Goal: Task Accomplishment & Management: Manage account settings

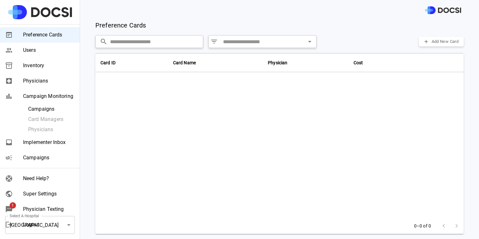
click at [49, 80] on span "Physicians" at bounding box center [49, 81] width 52 height 8
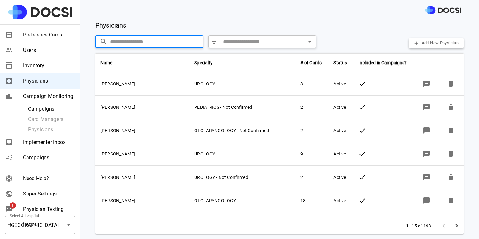
click at [144, 39] on input "text" at bounding box center [156, 41] width 93 height 13
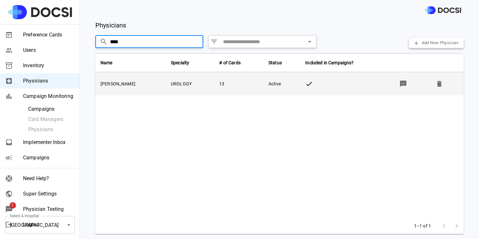
type input "****"
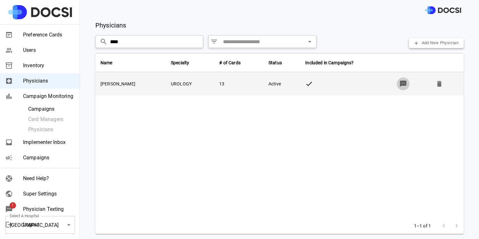
click at [400, 81] on icon "button" at bounding box center [403, 84] width 6 height 6
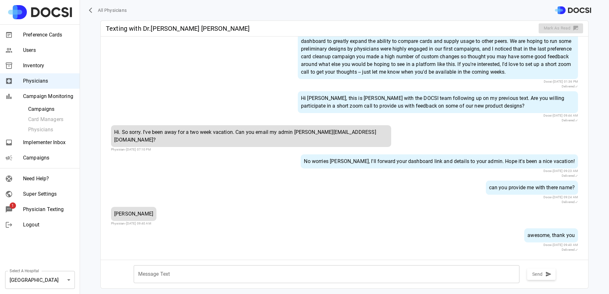
scroll to position [72, 0]
click at [40, 212] on span "Physician Texting" at bounding box center [49, 210] width 52 height 8
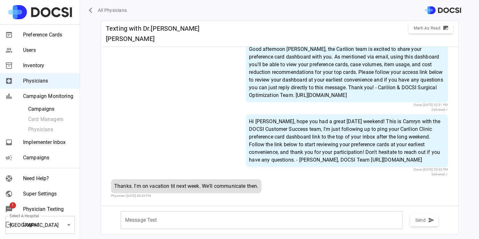
scroll to position [208, 0]
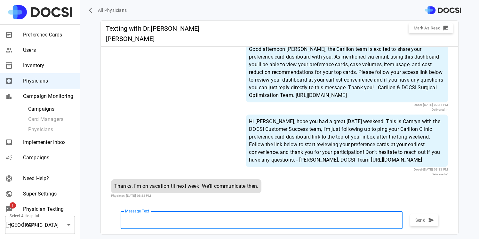
click at [157, 221] on textarea "Message Text" at bounding box center [261, 220] width 273 height 7
type textarea "**********"
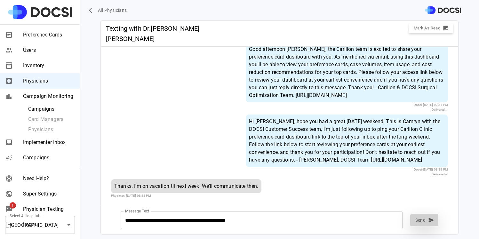
click at [423, 220] on button "Send" at bounding box center [424, 220] width 28 height 12
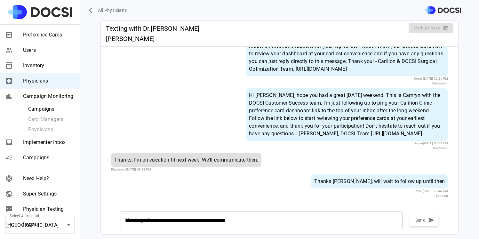
scroll to position [230, 0]
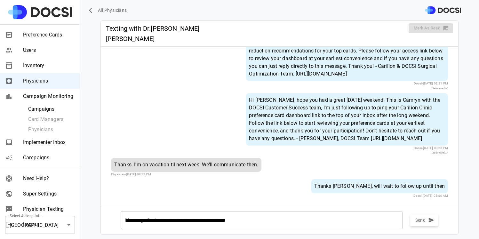
click at [52, 79] on span "Physicians" at bounding box center [49, 81] width 52 height 8
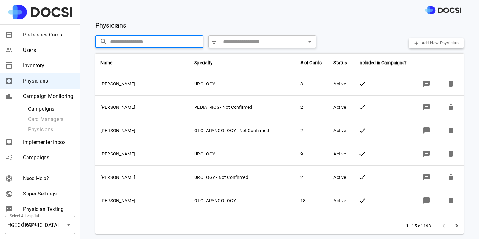
click at [165, 45] on input "text" at bounding box center [156, 41] width 93 height 13
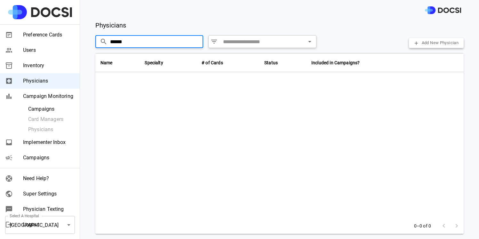
type input "******"
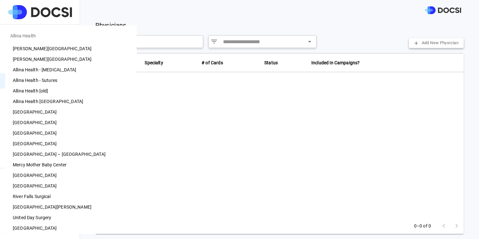
click at [62, 217] on body "Preference Cards Users Inventory Physicians Campaign Monitoring Campaigns Card …" at bounding box center [239, 119] width 479 height 239
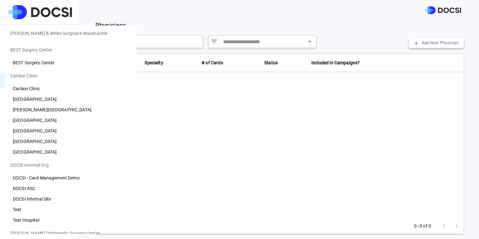
scroll to position [264, 0]
click at [69, 143] on li "[GEOGRAPHIC_DATA]" at bounding box center [71, 142] width 132 height 11
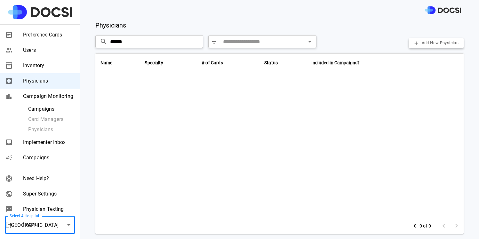
type input "**"
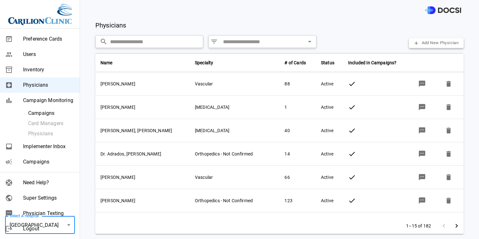
click at [135, 43] on input "text" at bounding box center [156, 41] width 93 height 13
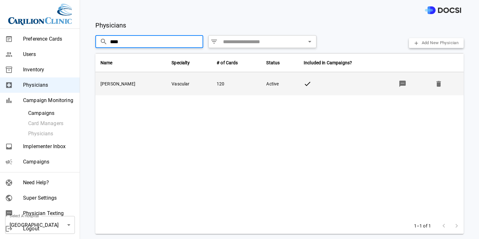
type input "****"
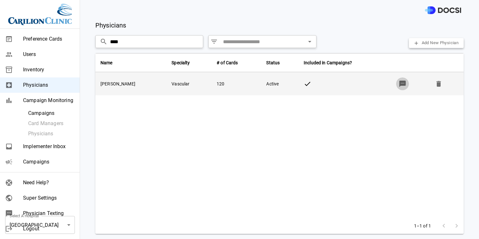
click at [400, 84] on icon "button" at bounding box center [402, 84] width 6 height 6
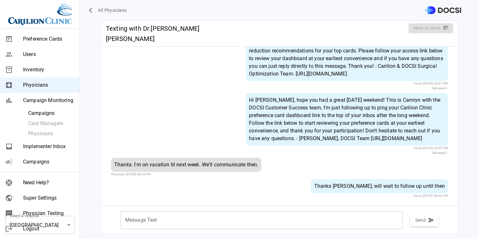
scroll to position [224, 0]
click at [115, 9] on span "All Physicians" at bounding box center [112, 10] width 29 height 8
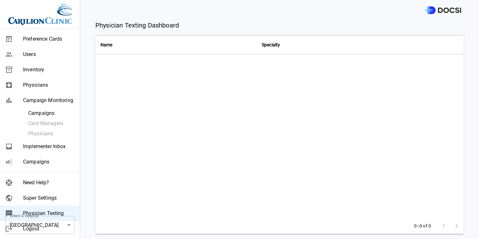
drag, startPoint x: 41, startPoint y: 87, endPoint x: 52, endPoint y: 82, distance: 12.2
click at [41, 87] on span "Physicians" at bounding box center [49, 85] width 52 height 8
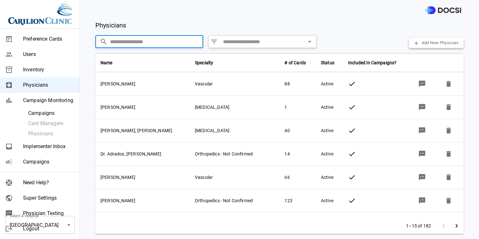
click at [126, 39] on input "text" at bounding box center [156, 41] width 93 height 13
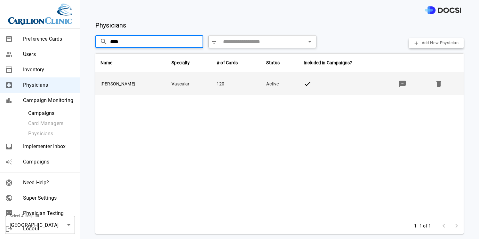
type input "****"
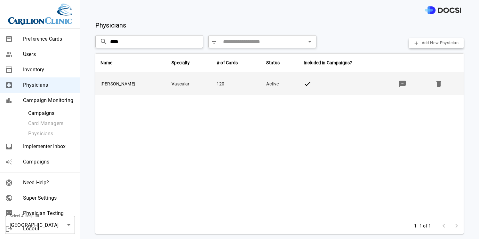
click at [310, 79] on td at bounding box center [345, 83] width 93 height 23
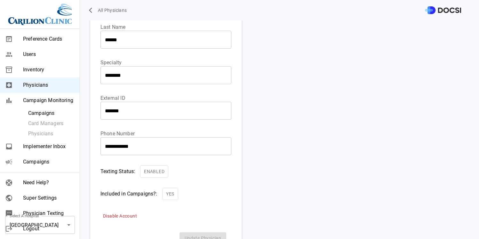
scroll to position [68, 0]
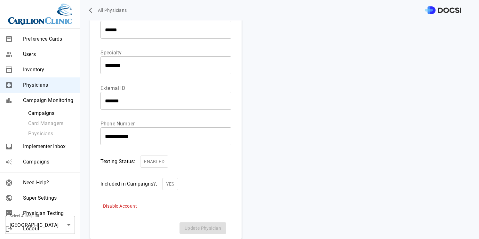
click at [150, 163] on button "Enabled" at bounding box center [154, 162] width 28 height 12
click at [200, 225] on button "Update Physician" at bounding box center [203, 228] width 47 height 12
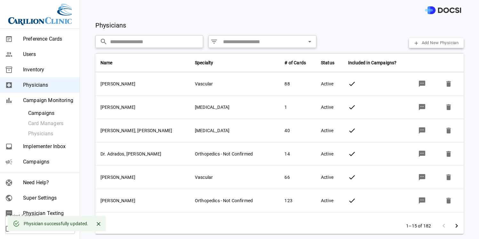
click at [98, 221] on icon "Close" at bounding box center [98, 224] width 6 height 6
